Goal: Find specific page/section: Find specific page/section

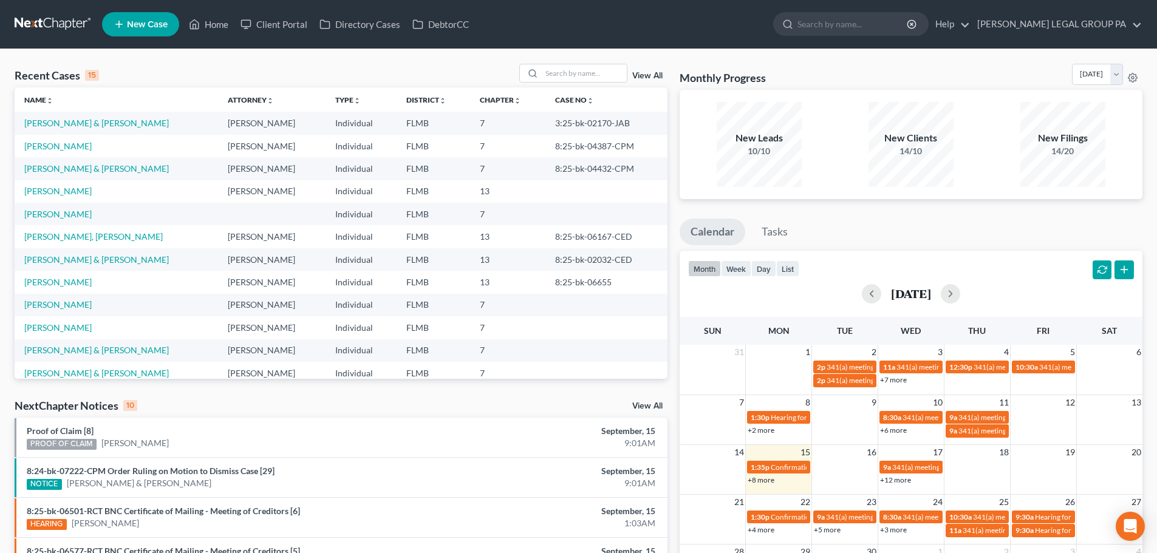
scroll to position [61, 0]
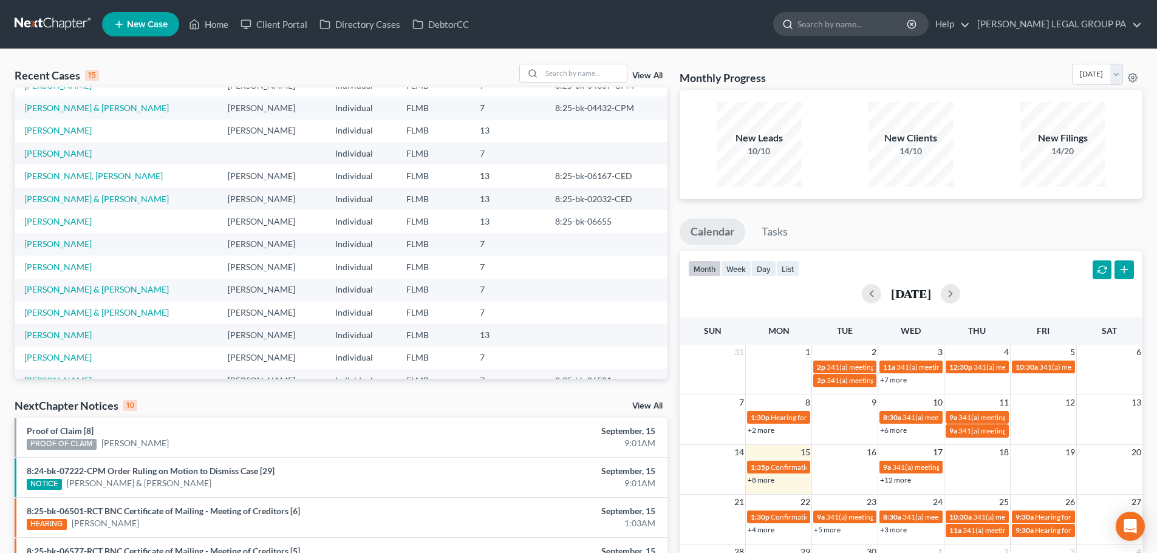
click at [885, 21] on input "search" at bounding box center [852, 24] width 111 height 22
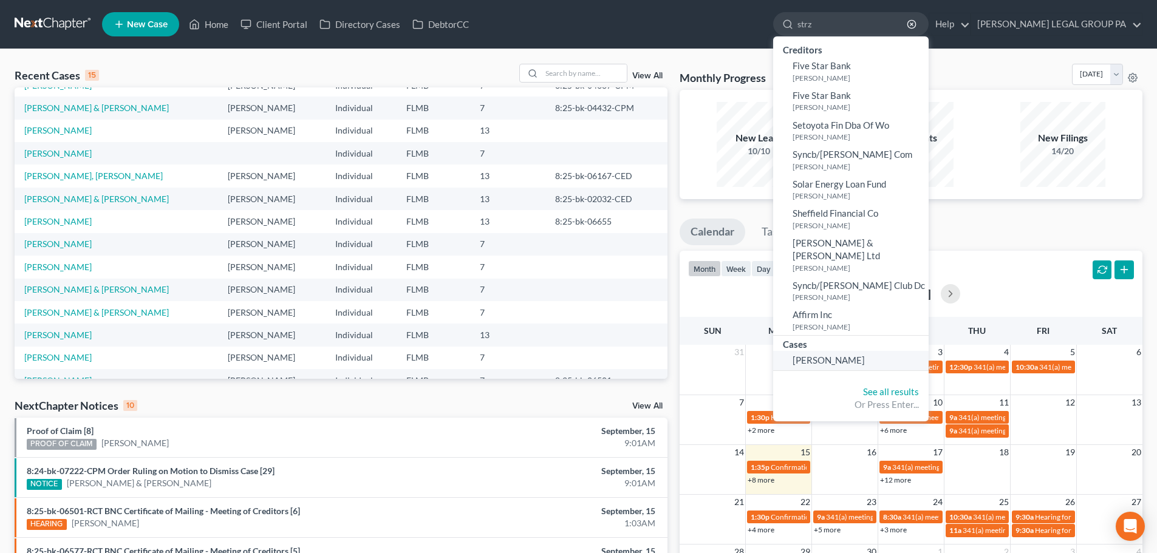
type input "strz"
click at [920, 351] on link "[PERSON_NAME]" at bounding box center [850, 360] width 155 height 19
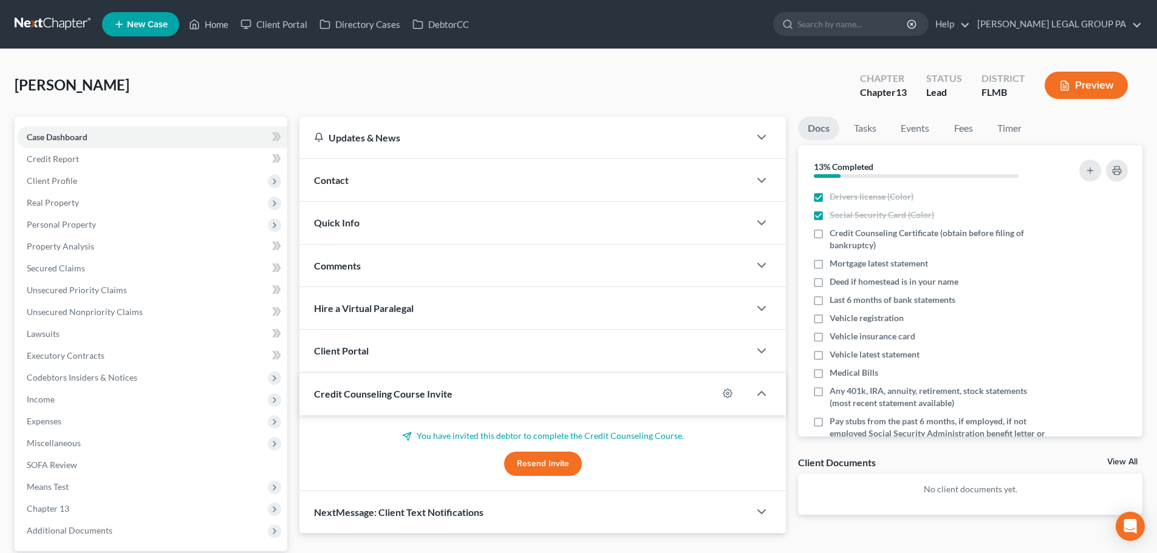
drag, startPoint x: 769, startPoint y: 393, endPoint x: 274, endPoint y: 108, distance: 570.9
click at [274, 108] on div "[PERSON_NAME] Upgraded Chapter Chapter 13 Status Lead District [GEOGRAPHIC_DATA…" at bounding box center [579, 347] width 1128 height 567
click at [299, 92] on div "[PERSON_NAME] Upgraded Chapter Chapter 13 Status Lead District [GEOGRAPHIC_DATA…" at bounding box center [579, 90] width 1128 height 53
drag, startPoint x: 311, startPoint y: 101, endPoint x: 785, endPoint y: 400, distance: 559.9
click at [785, 400] on div "[PERSON_NAME] Upgraded Chapter Chapter 13 Status Lead District [GEOGRAPHIC_DATA…" at bounding box center [579, 347] width 1128 height 567
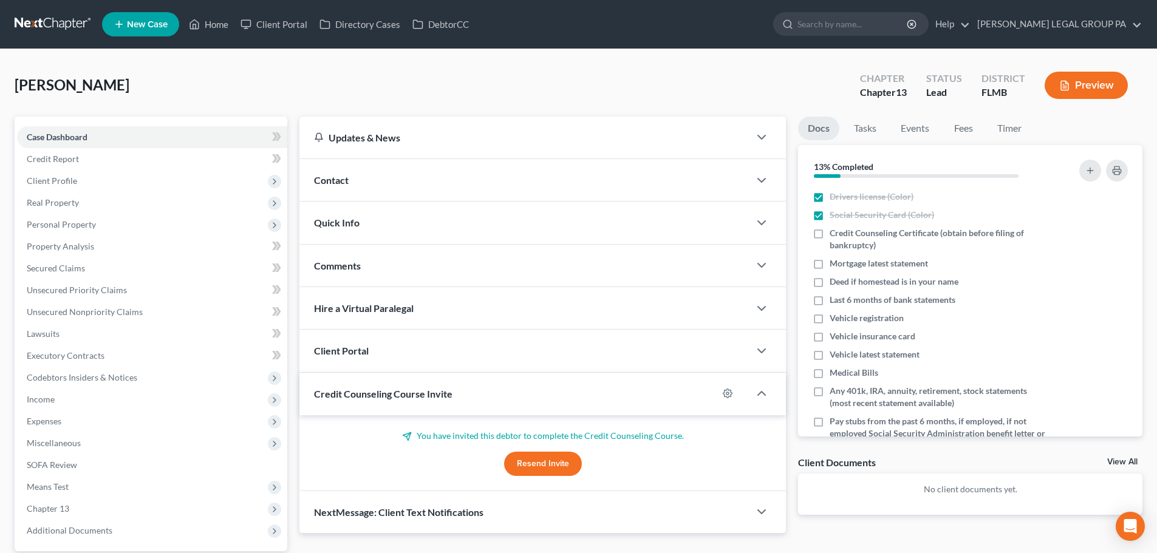
click at [673, 394] on div "Credit Counseling Course Invite" at bounding box center [508, 394] width 418 height 42
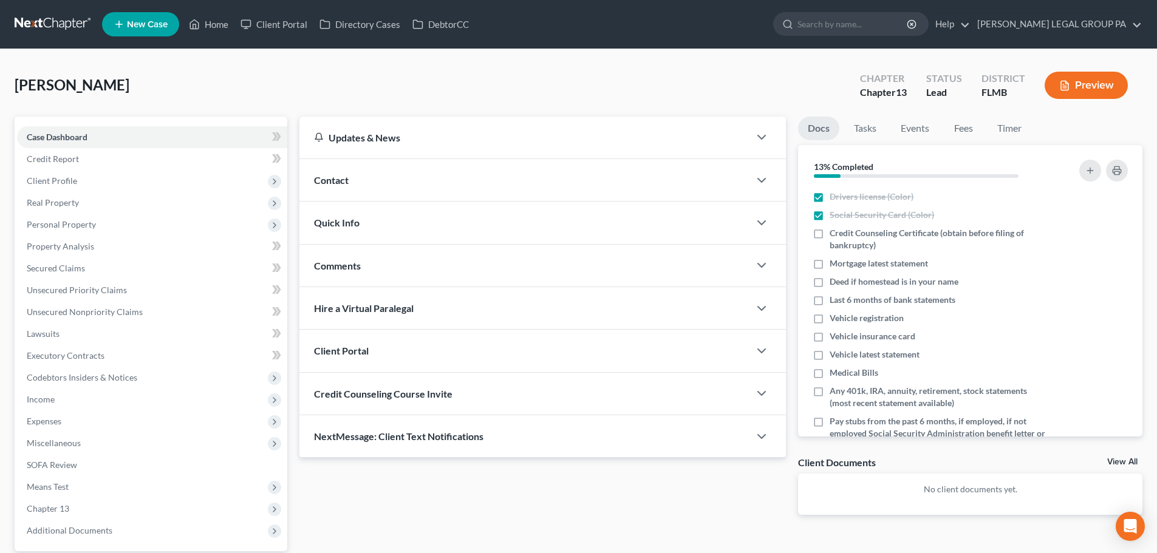
click at [673, 394] on div "Credit Counseling Course Invite" at bounding box center [524, 394] width 450 height 42
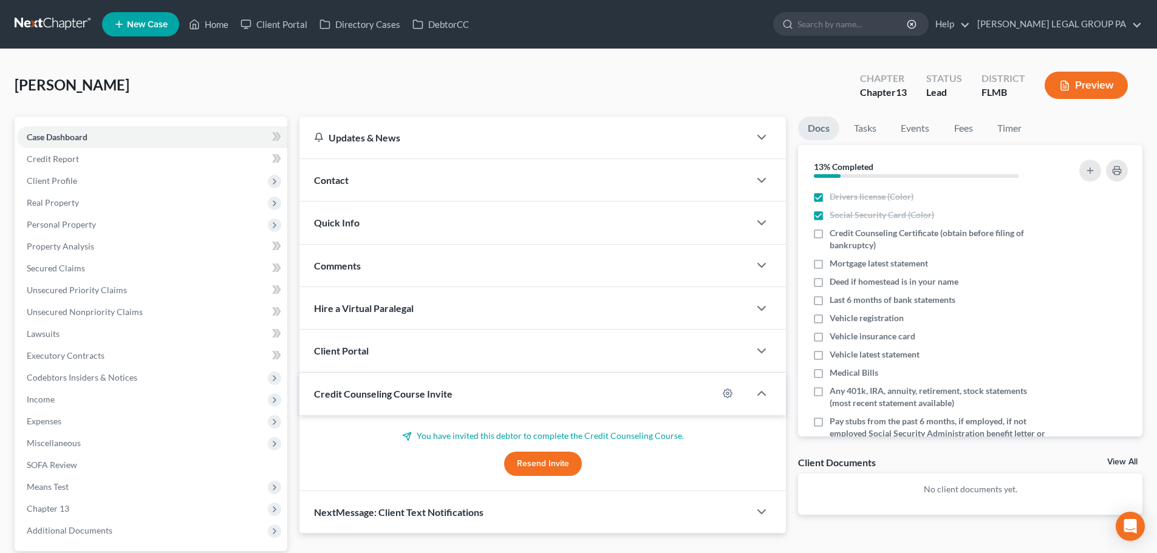
click at [794, 440] on div "Docs Tasks Events Fees Timer 13% Completed Nothing here yet! Drivers license (C…" at bounding box center [970, 326] width 356 height 418
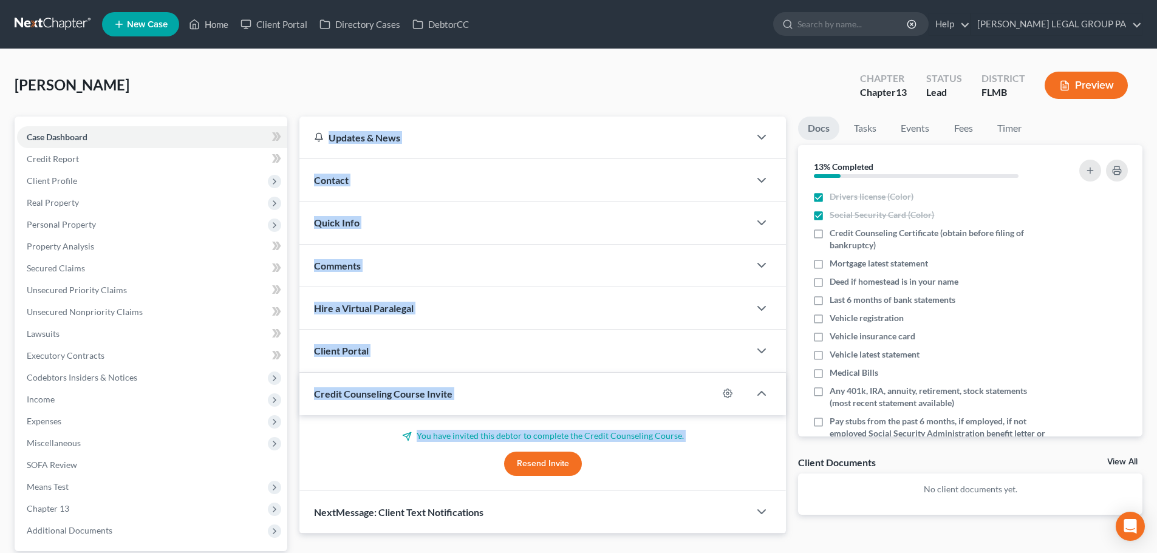
drag, startPoint x: 747, startPoint y: 457, endPoint x: 322, endPoint y: 135, distance: 533.0
click at [322, 135] on div "Updates & News × District Notes Take a look at NextChapter's District Notes to …" at bounding box center [542, 325] width 486 height 417
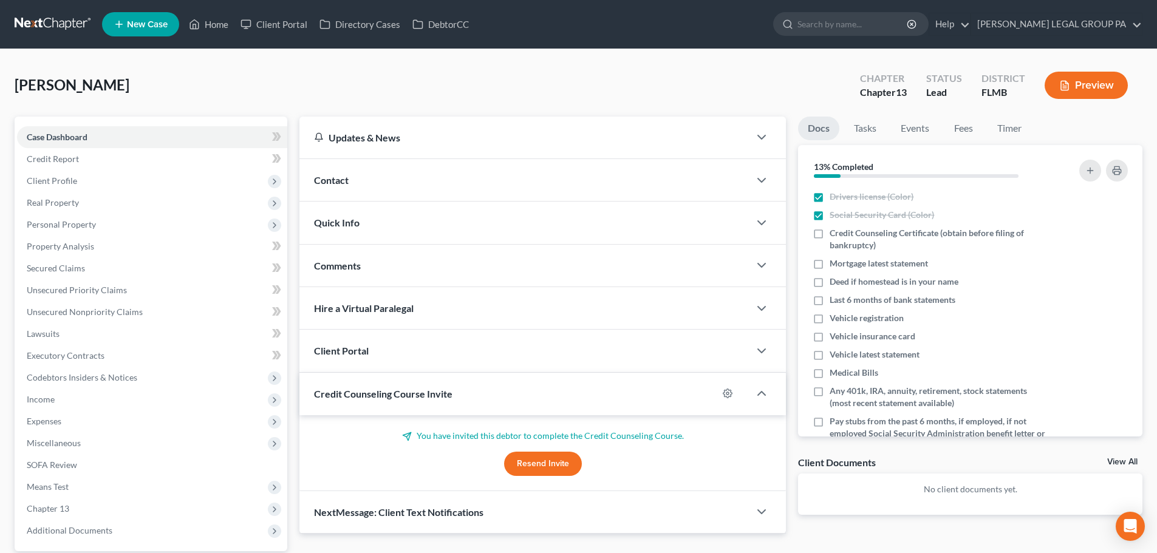
click at [341, 98] on div "[PERSON_NAME] Upgraded Chapter Chapter 13 Status Lead District [GEOGRAPHIC_DATA…" at bounding box center [579, 90] width 1128 height 53
drag, startPoint x: 324, startPoint y: 112, endPoint x: 721, endPoint y: 458, distance: 526.7
click at [720, 461] on div "[PERSON_NAME] Upgraded Chapter Chapter 13 Status Lead District [GEOGRAPHIC_DATA…" at bounding box center [579, 347] width 1128 height 567
click at [721, 458] on div "You have invited this debtor to complete the Credit Counseling Course. Resend I…" at bounding box center [542, 453] width 457 height 46
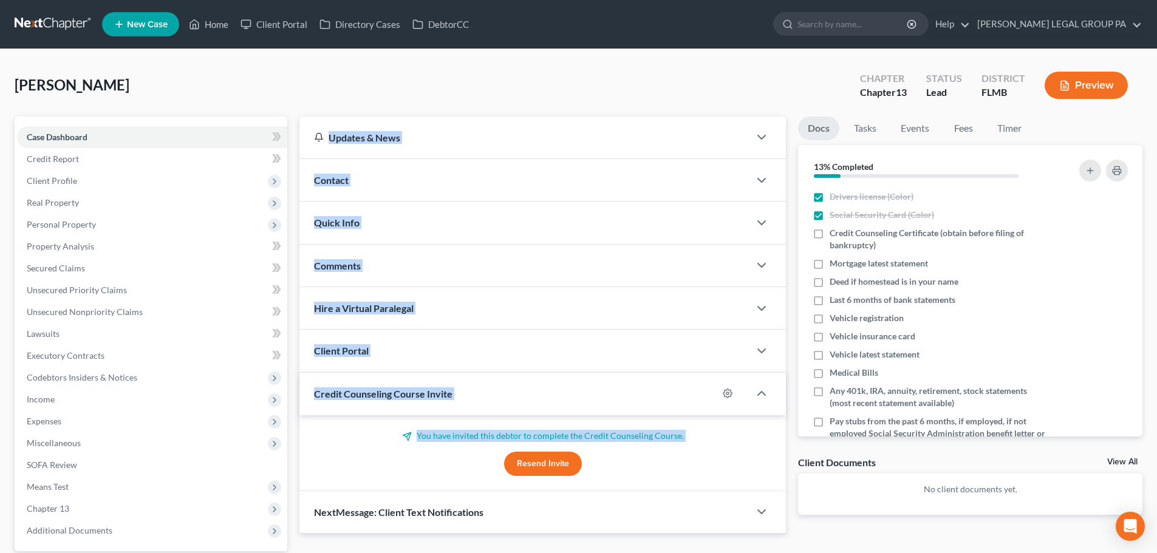
drag, startPoint x: 643, startPoint y: 454, endPoint x: 324, endPoint y: 138, distance: 448.7
click at [324, 138] on div "Updates & News × District Notes Take a look at NextChapter's District Notes to …" at bounding box center [542, 325] width 486 height 417
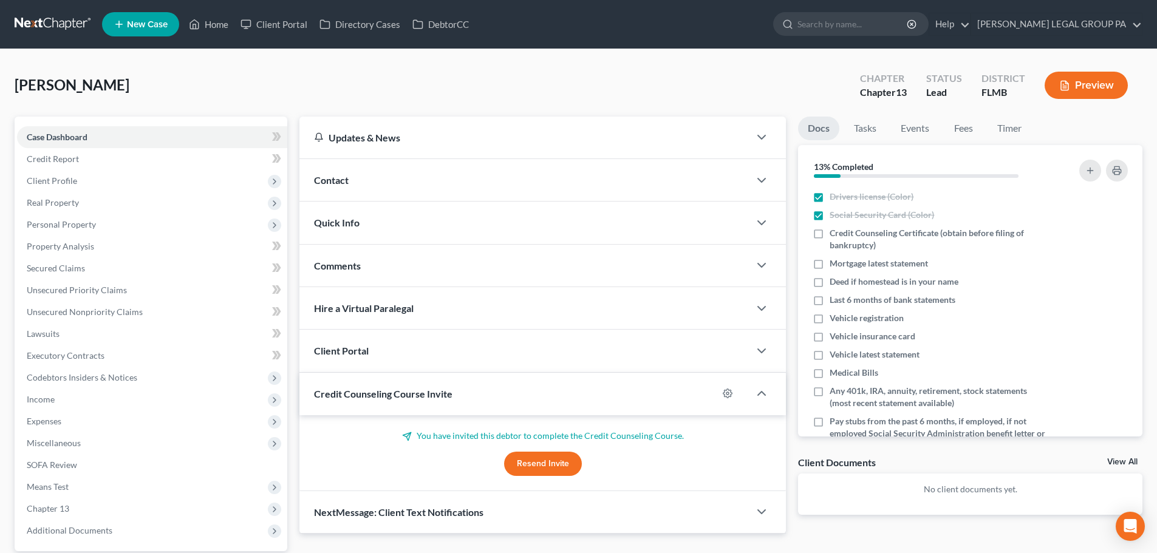
click at [332, 109] on div "[PERSON_NAME] Upgraded Chapter Chapter 13 Status Lead District [GEOGRAPHIC_DATA…" at bounding box center [579, 90] width 1128 height 53
click at [203, 23] on link "Home" at bounding box center [209, 24] width 52 height 22
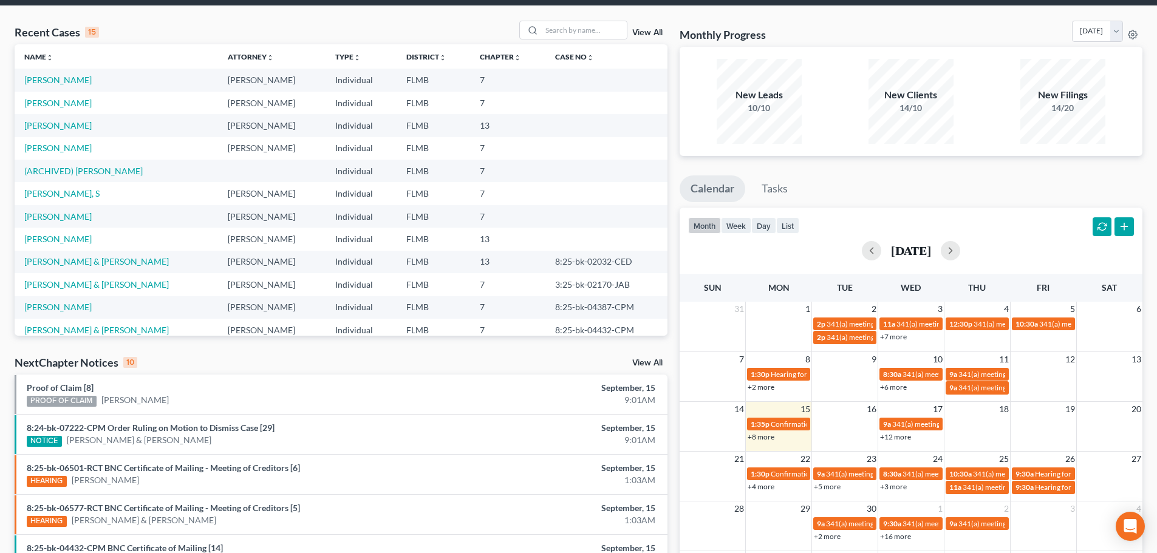
scroll to position [121, 0]
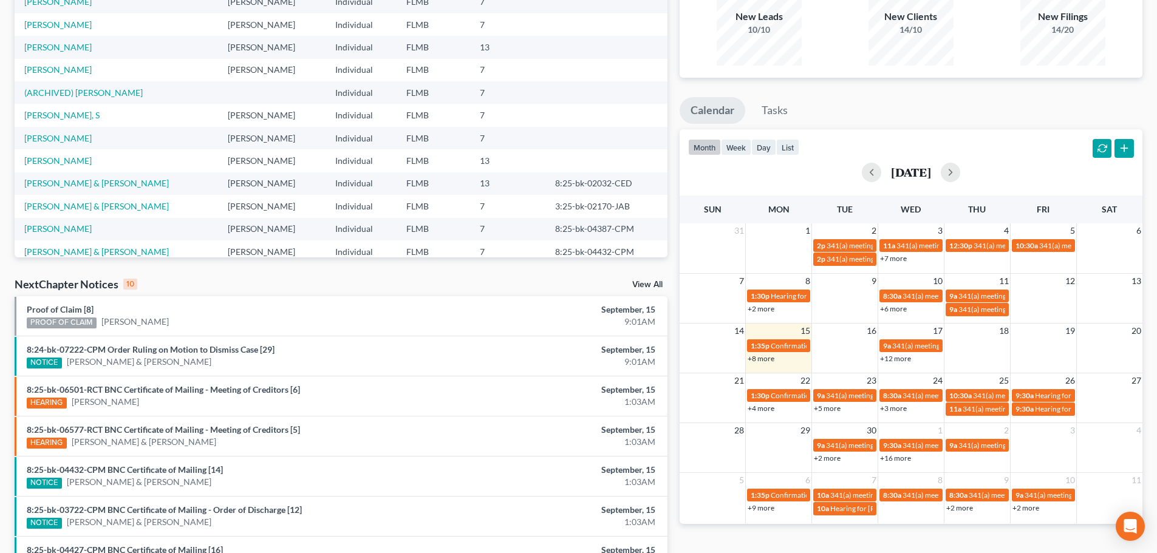
click at [783, 407] on div "+4 more" at bounding box center [779, 408] width 66 height 12
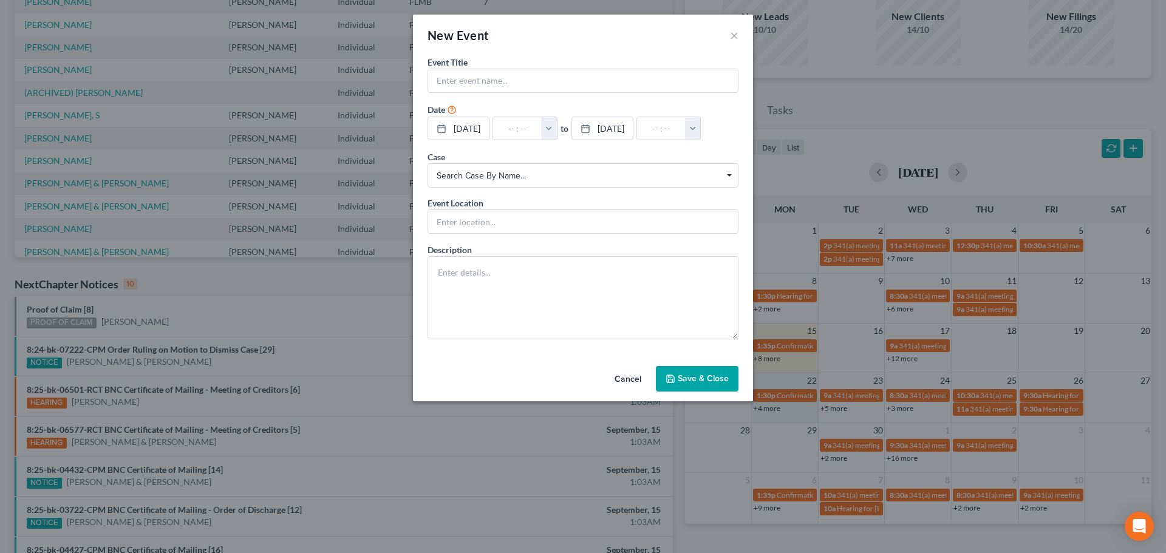
click at [633, 382] on button "Cancel" at bounding box center [628, 379] width 46 height 24
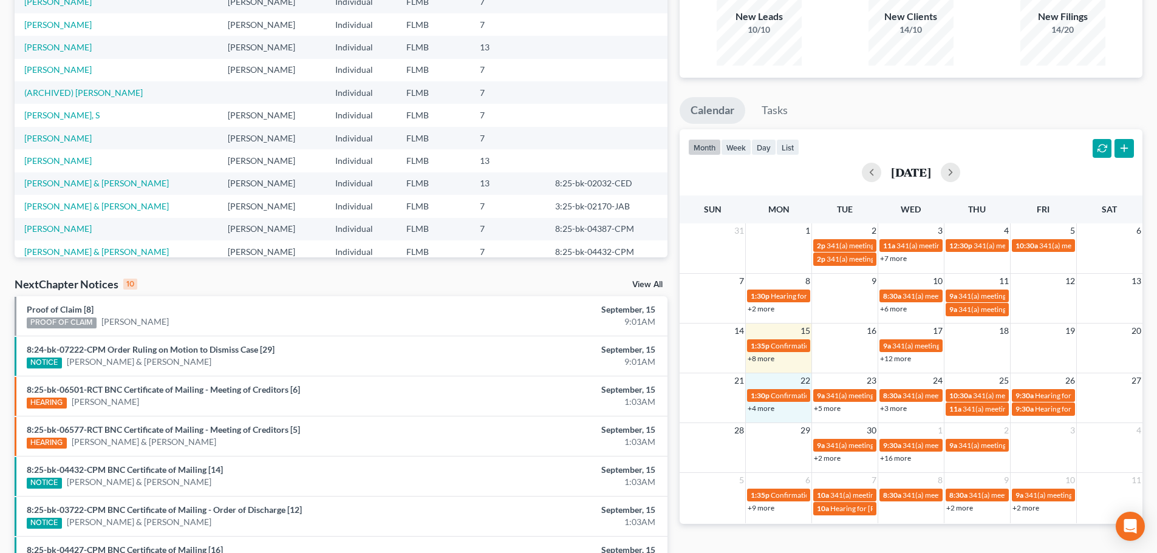
click at [829, 410] on link "+5 more" at bounding box center [827, 408] width 27 height 9
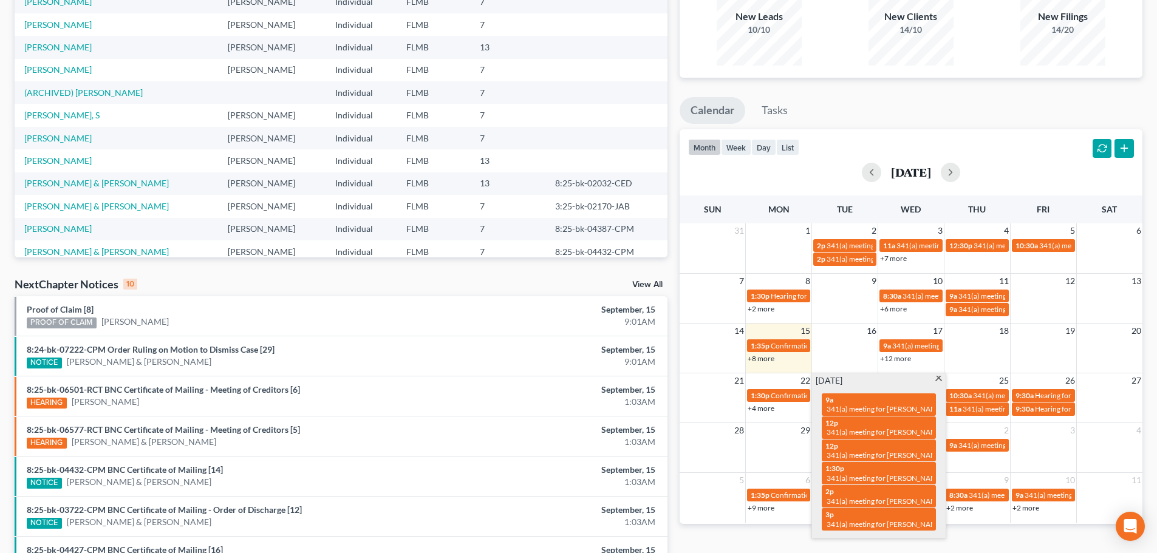
click at [783, 431] on td "29" at bounding box center [779, 430] width 66 height 15
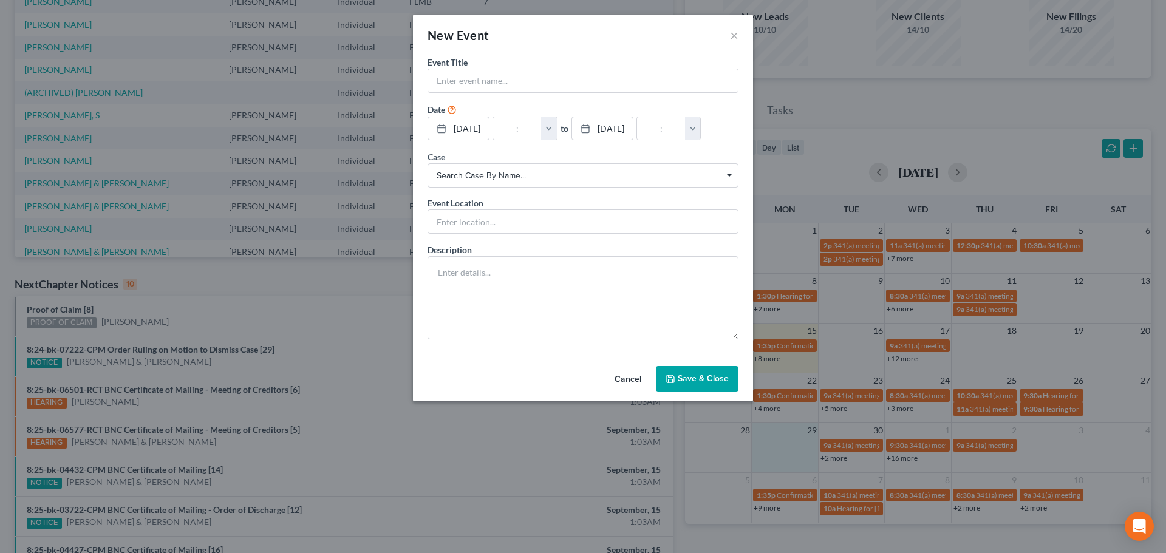
click at [630, 384] on button "Cancel" at bounding box center [628, 379] width 46 height 24
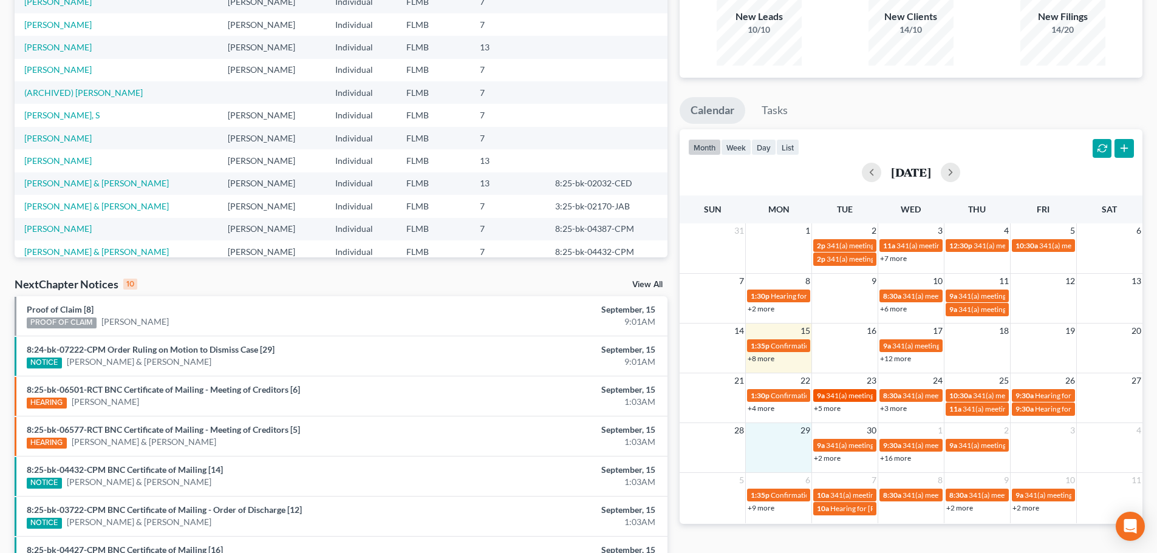
click at [850, 396] on span "341(a) meeting for [PERSON_NAME]" at bounding box center [884, 395] width 117 height 9
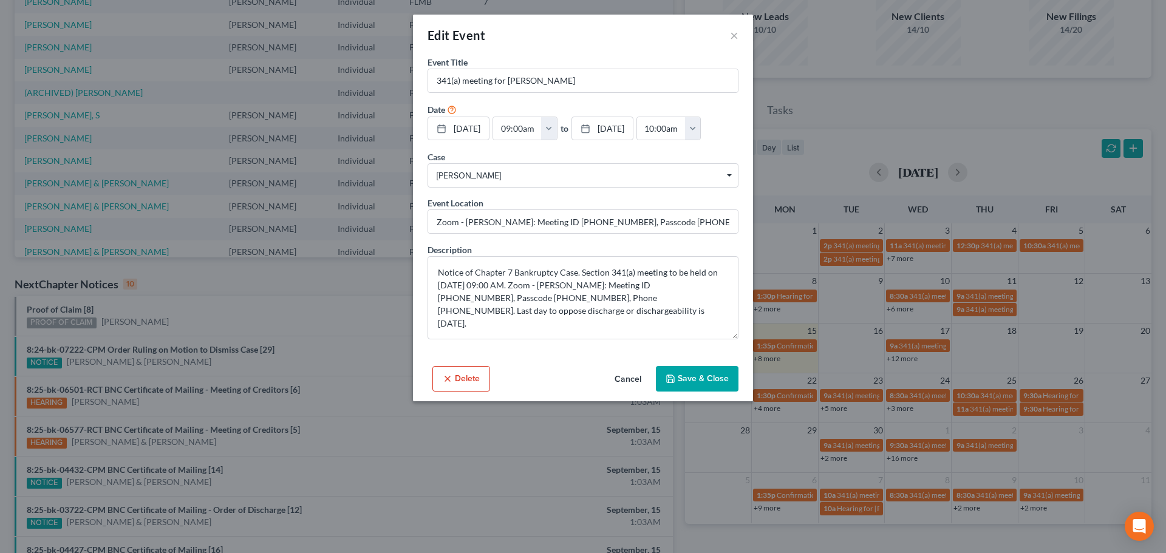
click at [622, 384] on button "Cancel" at bounding box center [628, 379] width 46 height 24
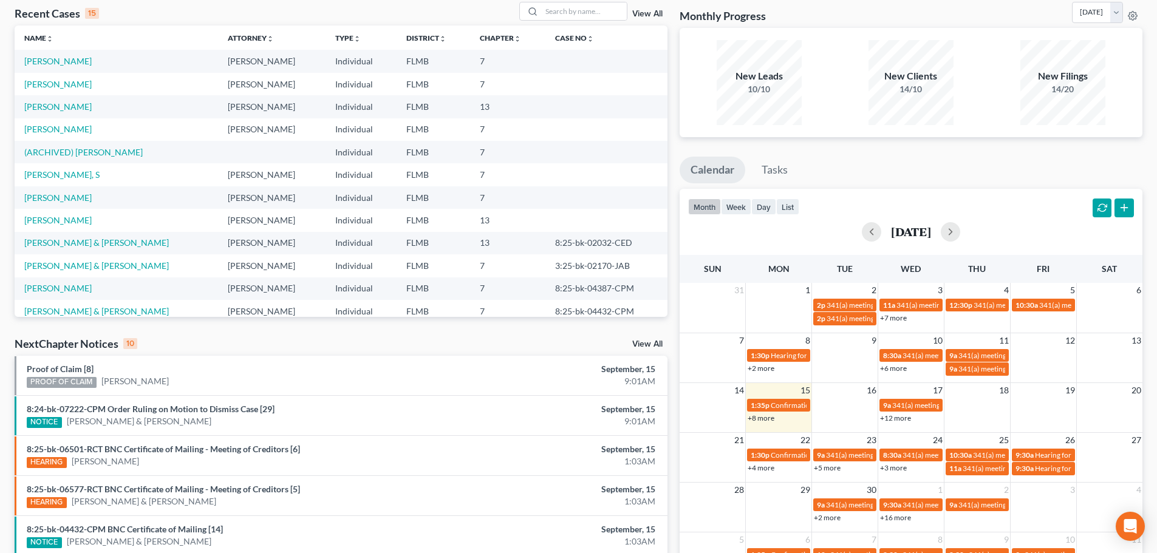
scroll to position [0, 0]
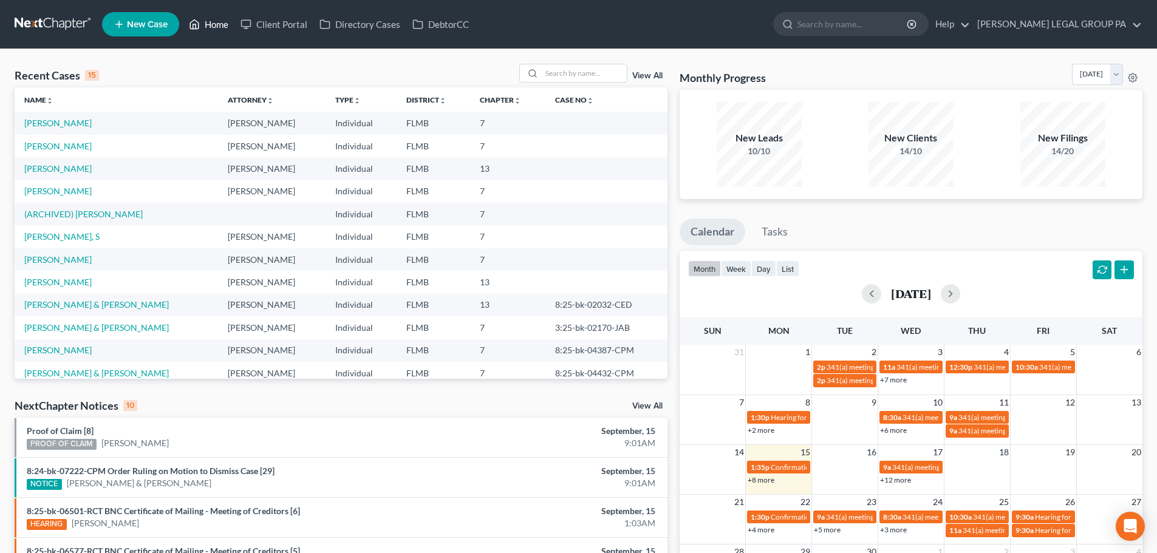
click at [225, 32] on link "Home" at bounding box center [209, 24] width 52 height 22
click at [219, 29] on link "Home" at bounding box center [209, 24] width 52 height 22
